Goal: Task Accomplishment & Management: Complete application form

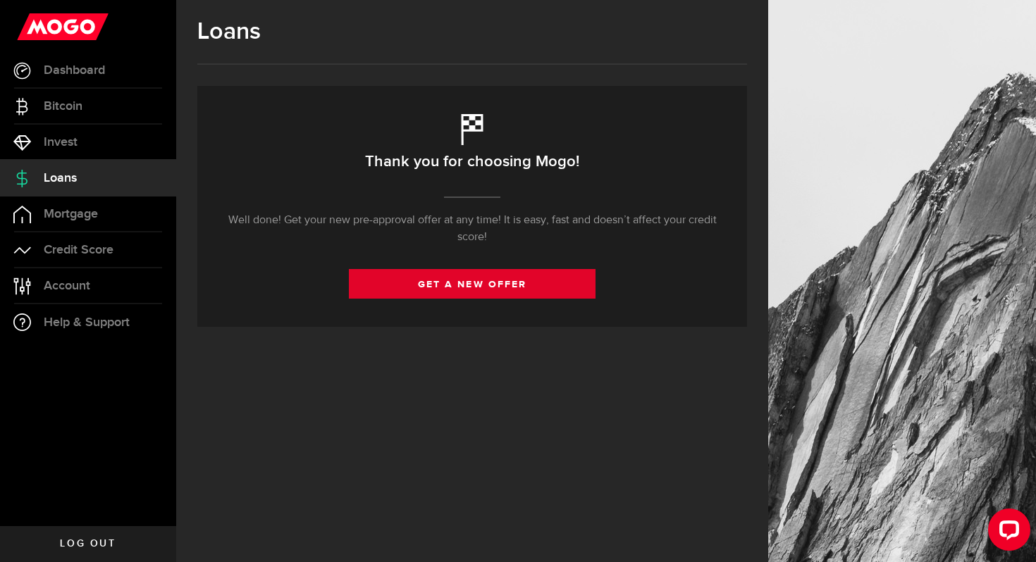
click at [485, 298] on link "get a new offer" at bounding box center [472, 284] width 247 height 30
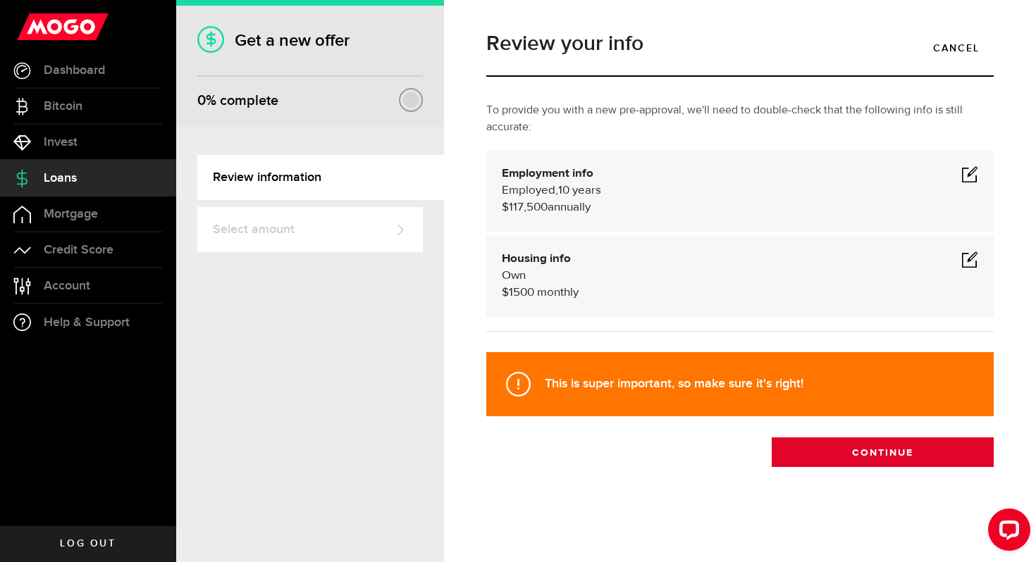
click at [877, 457] on button "Continue" at bounding box center [883, 453] width 222 height 30
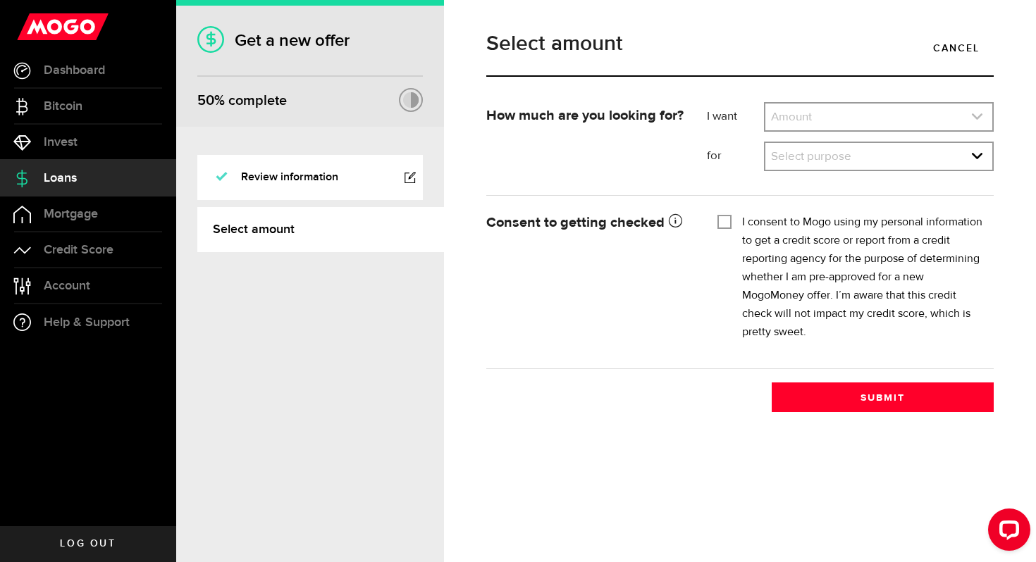
click at [837, 117] on link "expand select" at bounding box center [878, 117] width 227 height 27
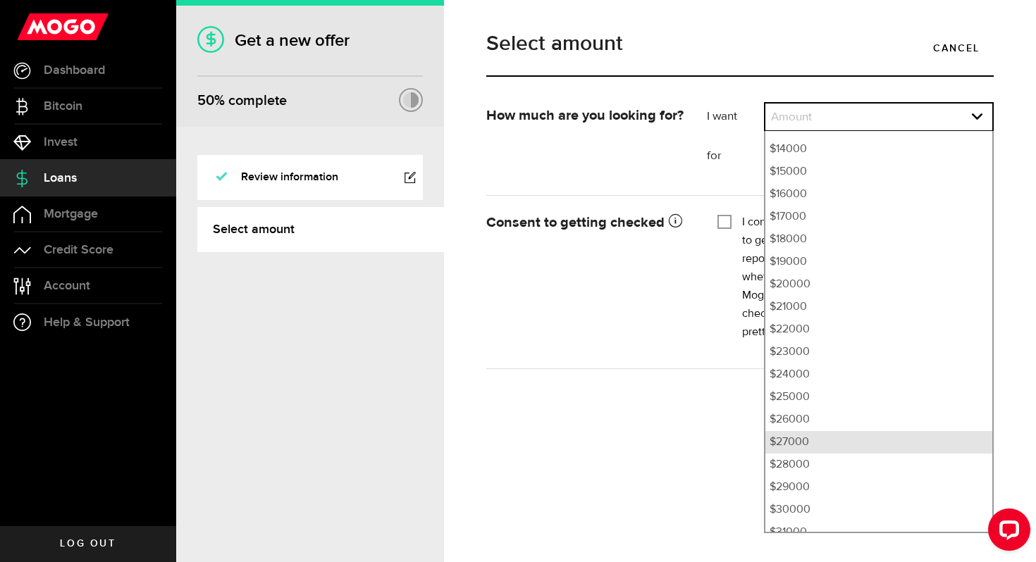
scroll to position [335, 0]
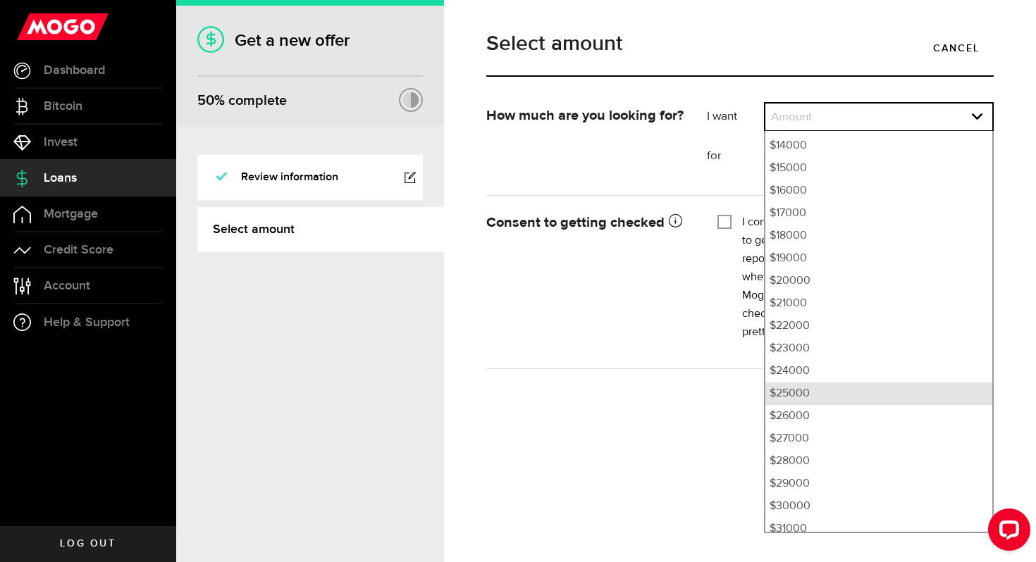
click at [800, 396] on li "$25000" at bounding box center [878, 394] width 227 height 23
select select "25000"
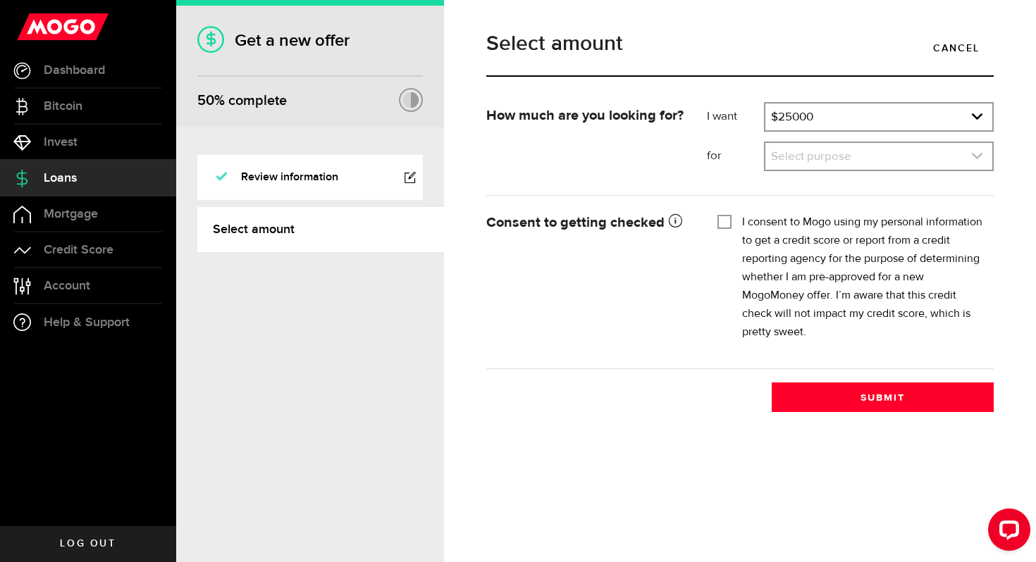
click at [803, 163] on link "expand select" at bounding box center [878, 156] width 227 height 27
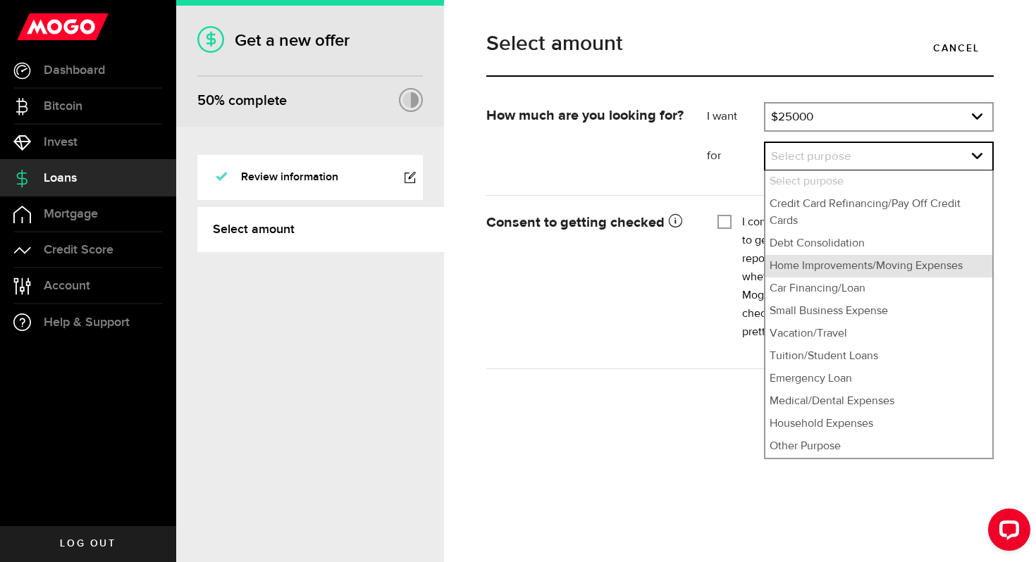
click at [815, 267] on li "Home Improvements/Moving Expenses" at bounding box center [878, 266] width 227 height 23
select select "Home Improvements/Moving Expenses"
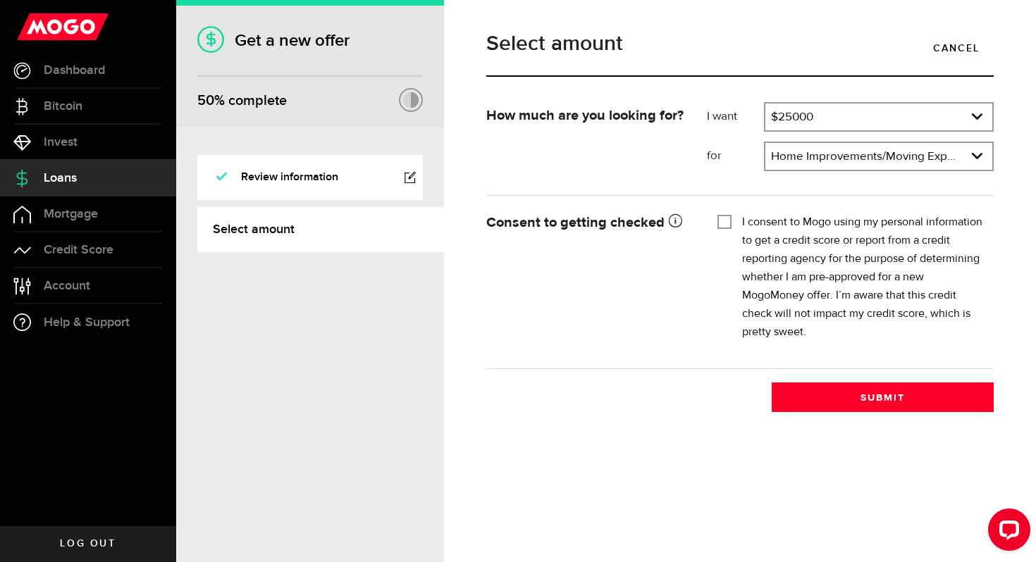
click at [721, 218] on input "I consent to Mogo using my personal information to get a credit score or report…" at bounding box center [724, 220] width 14 height 14
checkbox input "true"
click at [878, 401] on button "Submit" at bounding box center [883, 398] width 222 height 30
